Goal: Task Accomplishment & Management: Complete application form

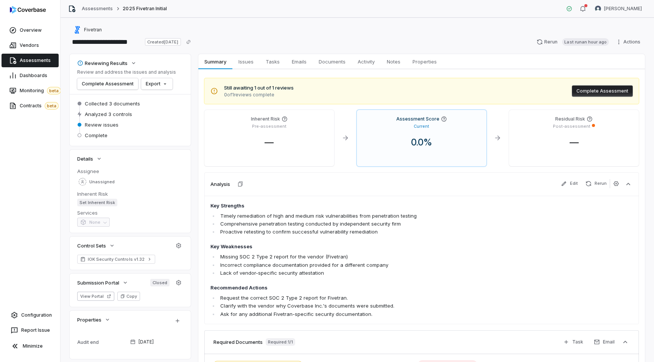
click at [37, 61] on span "Assessments" at bounding box center [35, 60] width 31 height 6
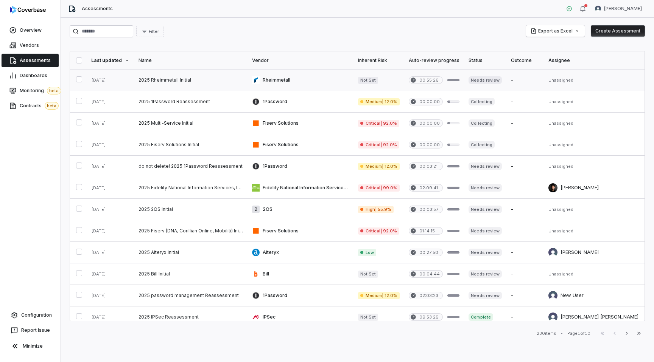
click at [208, 79] on link at bounding box center [190, 80] width 113 height 21
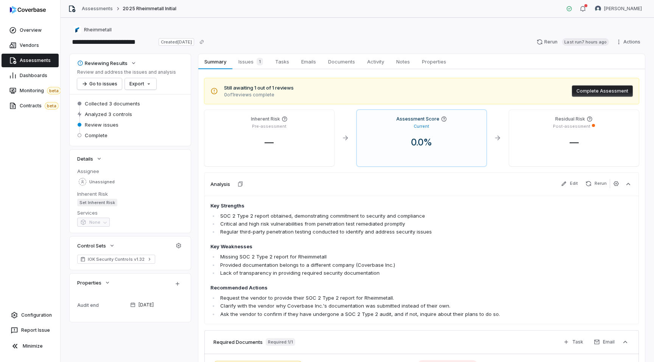
click at [43, 59] on span "Assessments" at bounding box center [35, 60] width 31 height 6
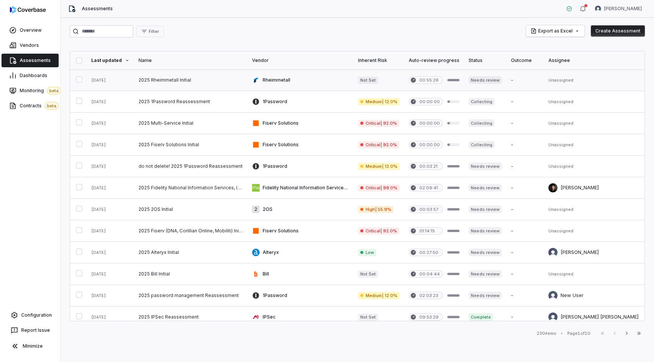
click at [226, 84] on link at bounding box center [190, 80] width 113 height 21
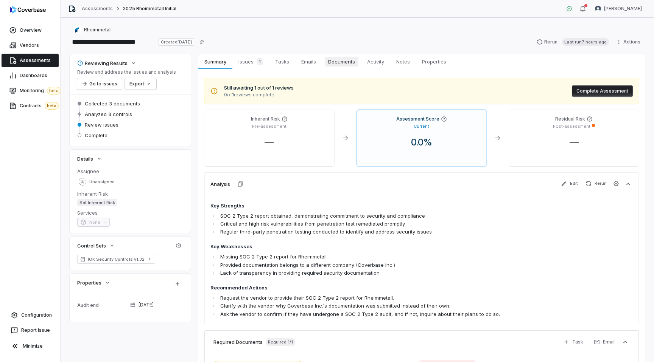
click at [343, 65] on span "Documents" at bounding box center [341, 62] width 33 height 10
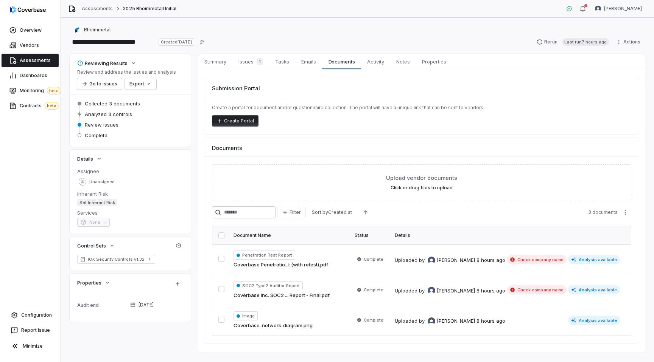
click at [38, 62] on span "Assessments" at bounding box center [35, 60] width 31 height 6
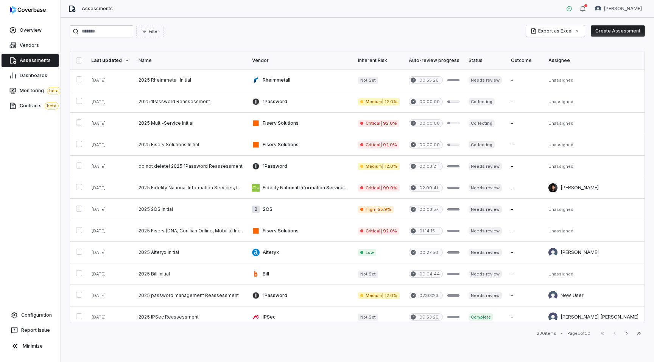
click at [607, 32] on button "Create Assessment" at bounding box center [617, 30] width 54 height 11
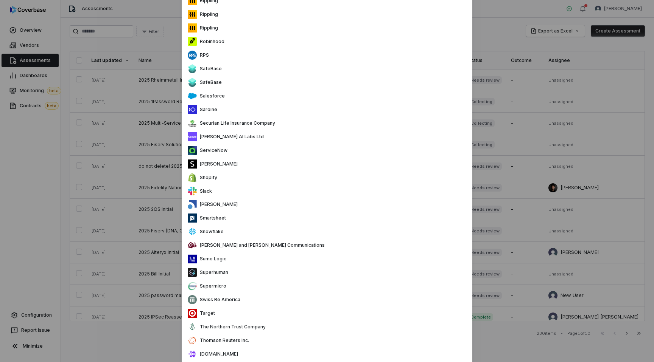
scroll to position [1669, 0]
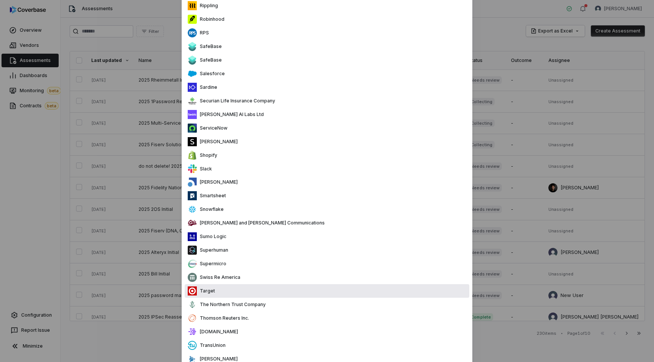
click at [230, 289] on div "Target" at bounding box center [327, 291] width 284 height 14
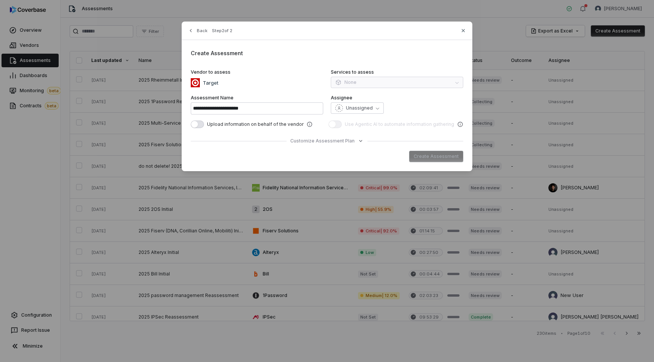
click at [440, 156] on div "Create Assessment" at bounding box center [327, 156] width 272 height 11
click at [309, 139] on span "Customize Assessment Plan" at bounding box center [322, 141] width 64 height 6
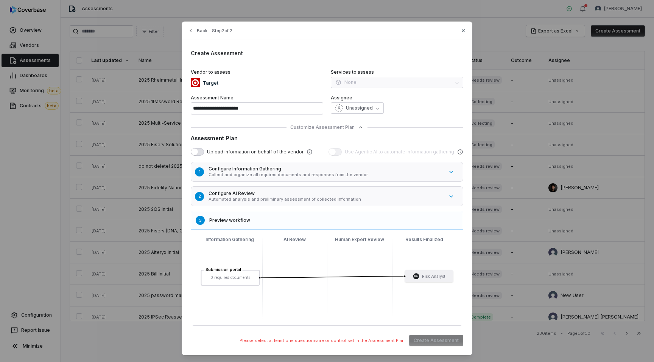
click at [254, 196] on h5 "Configure AI Review" at bounding box center [325, 194] width 235 height 6
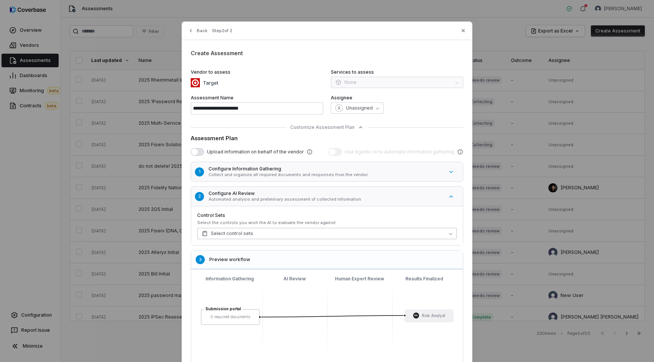
click at [259, 233] on button "Select control sets" at bounding box center [326, 233] width 259 height 11
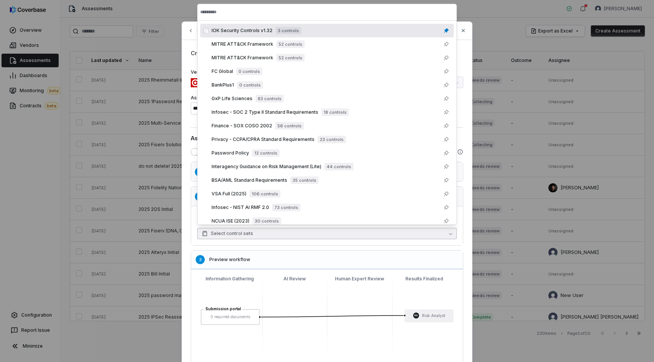
click at [265, 31] on span "IOK Security Controls v1.32" at bounding box center [241, 31] width 61 height 6
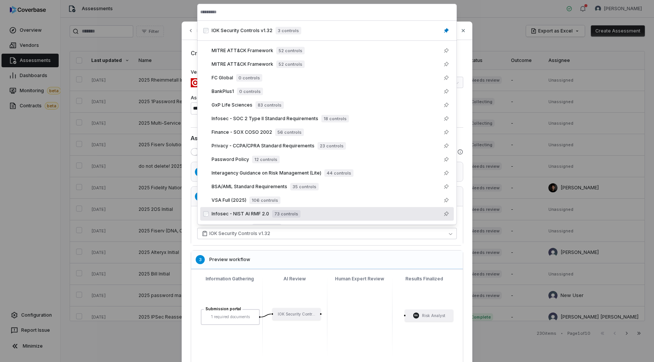
click at [368, 305] on div "Submission portal 1 required documents IOK Security Contr... RA Risk Analyst" at bounding box center [326, 317] width 259 height 83
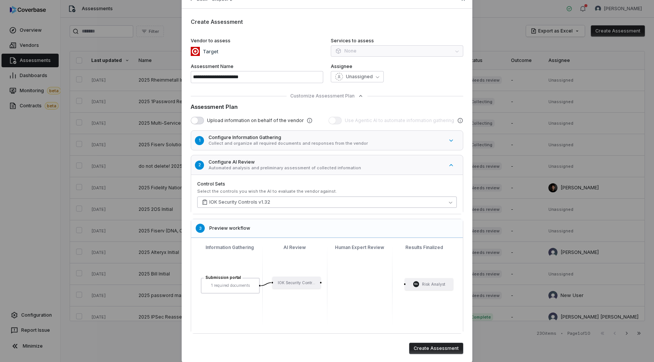
scroll to position [54, 0]
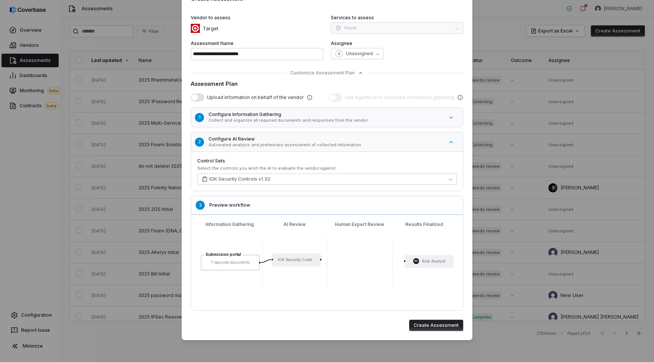
drag, startPoint x: 321, startPoint y: 260, endPoint x: 406, endPoint y: 261, distance: 84.7
click at [406, 261] on div "Submission portal 1 required documents IOK Security Contr... RA Risk Analyst" at bounding box center [312, 259] width 259 height 83
click at [432, 327] on button "Create Assessment" at bounding box center [436, 325] width 54 height 11
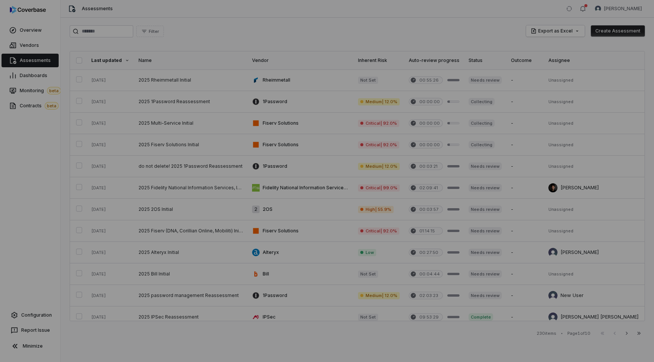
scroll to position [0, 0]
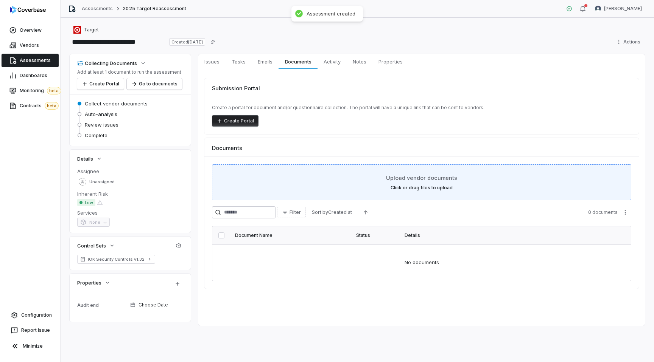
click at [311, 194] on div "Upload vendor documents Click or drag files to upload" at bounding box center [421, 183] width 419 height 36
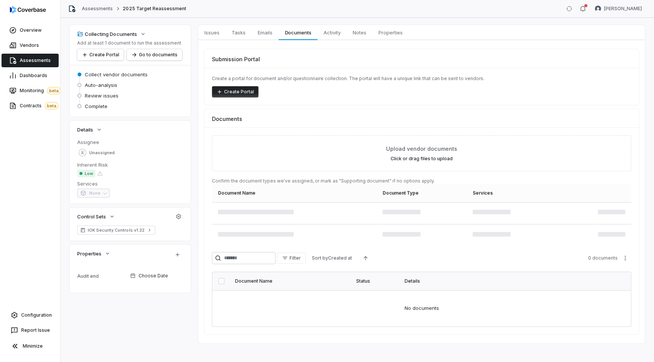
scroll to position [51, 0]
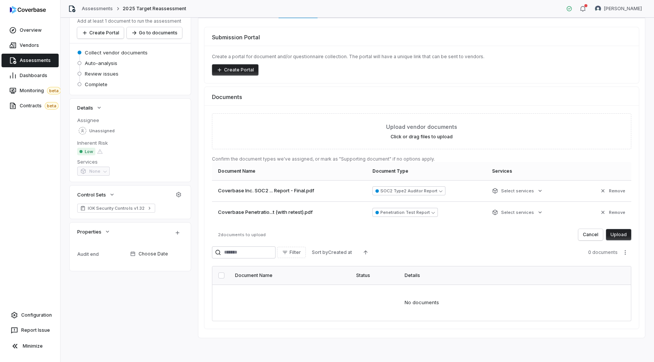
click at [622, 234] on button "Upload" at bounding box center [618, 234] width 25 height 11
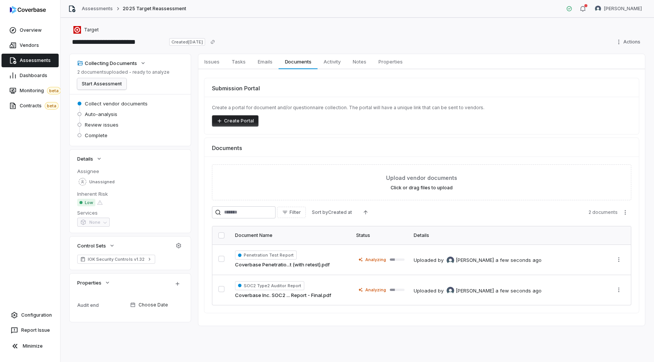
click at [103, 86] on button "Start Assessment" at bounding box center [101, 83] width 49 height 11
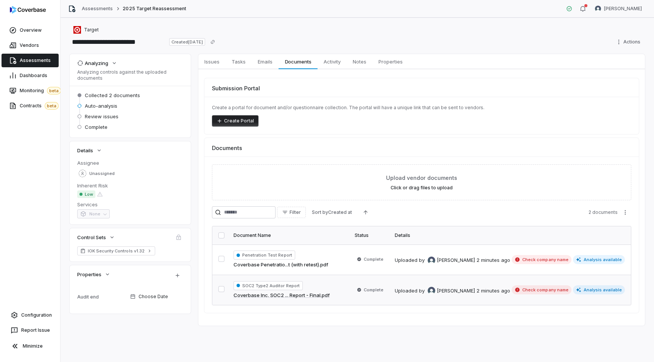
click at [356, 294] on td "Complete" at bounding box center [370, 290] width 40 height 30
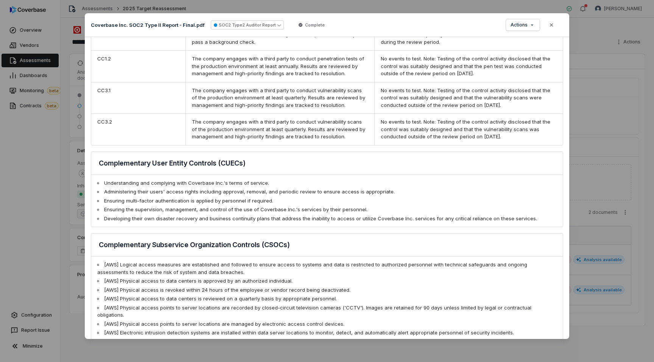
scroll to position [556, 0]
click at [600, 301] on div "Document Preview Coverbase Inc. SOC2 Type II Report - Final.pdf SOC2 Type2 Audi…" at bounding box center [327, 181] width 654 height 360
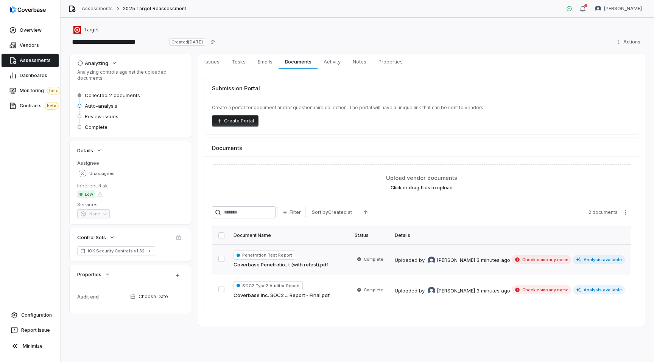
click at [418, 256] on div "Uploaded by [PERSON_NAME] 3 minutes ago" at bounding box center [452, 259] width 115 height 9
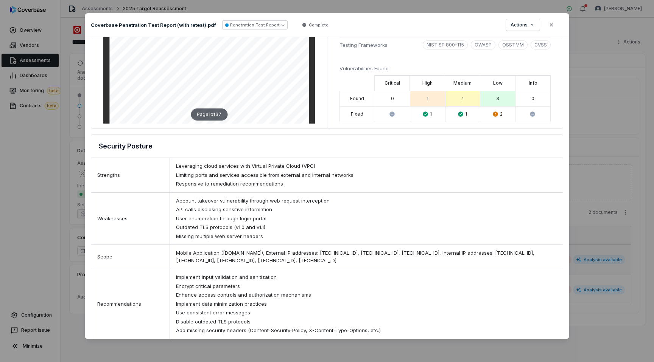
scroll to position [95, 0]
click at [606, 280] on div "Document Preview Coverbase Penetration Test Report (with retest).pdf Penetratio…" at bounding box center [327, 181] width 654 height 360
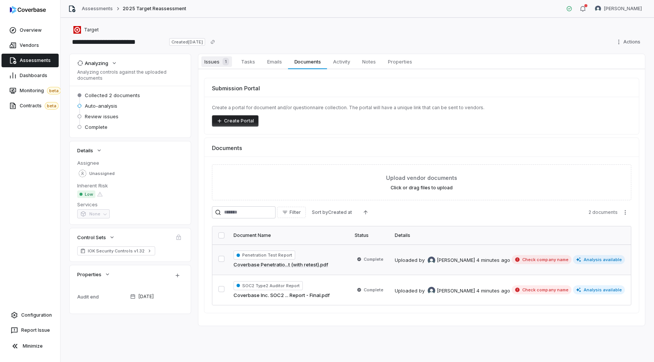
click at [203, 59] on span "Issues 1" at bounding box center [216, 61] width 31 height 11
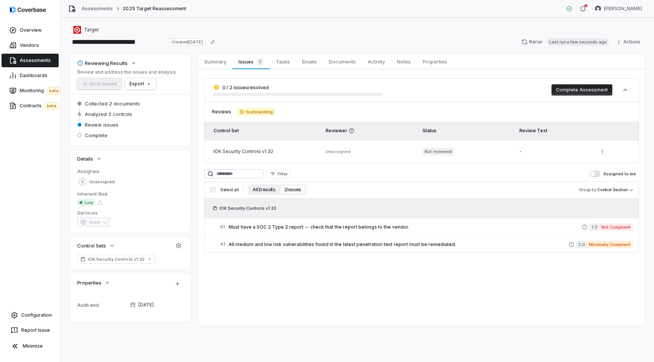
click at [260, 190] on button "All 3 results" at bounding box center [264, 190] width 32 height 11
click at [337, 225] on span "Must have a SOC 2 Type 2 report -- check that the report belongs to the vendor." at bounding box center [404, 227] width 353 height 6
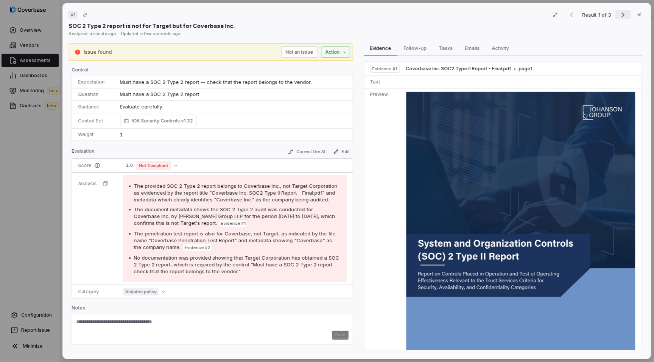
click at [624, 14] on icon "Next result" at bounding box center [622, 14] width 9 height 9
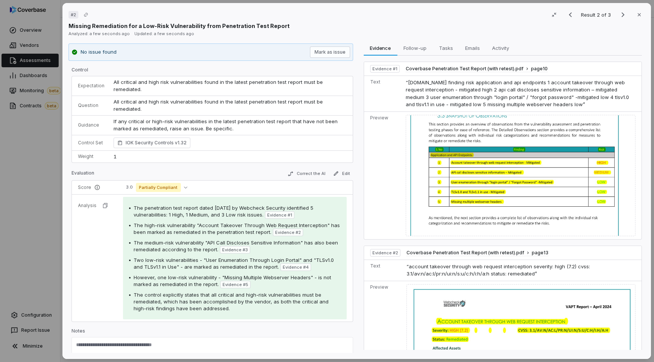
click at [6, 193] on div "# 2 Result 2 of 3 Close Missing Remediation for a Low-Risk Vulnerability from P…" at bounding box center [327, 181] width 654 height 362
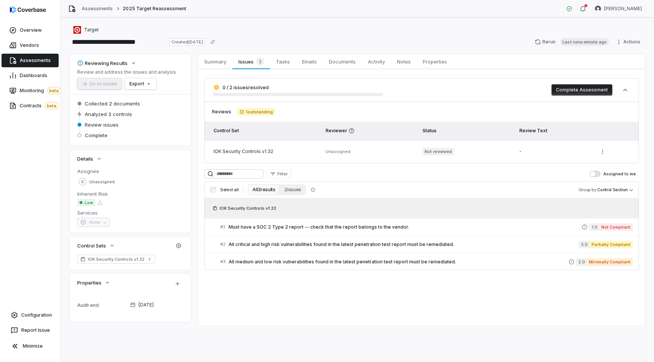
click at [46, 61] on span "Assessments" at bounding box center [35, 60] width 31 height 6
